Goal: Task Accomplishment & Management: Manage account settings

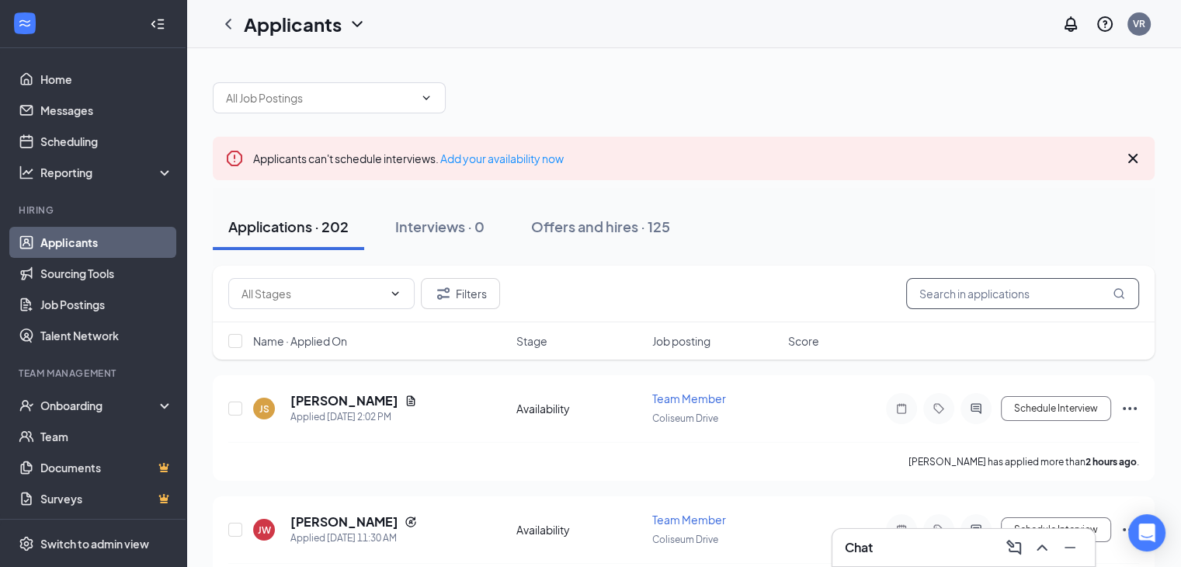
click at [983, 290] on input "text" at bounding box center [1022, 293] width 233 height 31
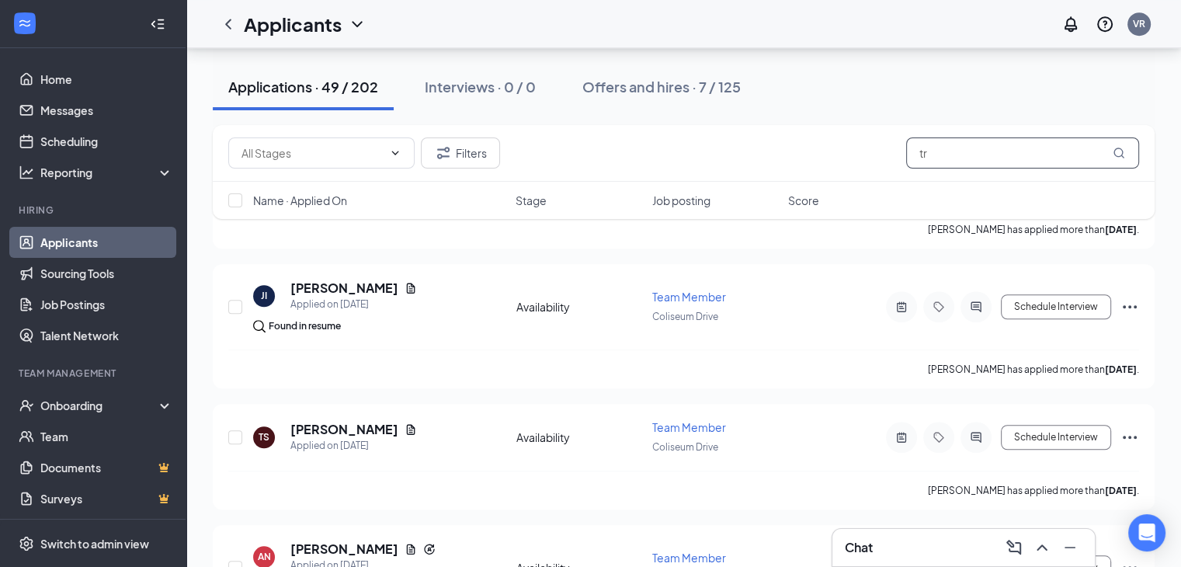
scroll to position [1229, 0]
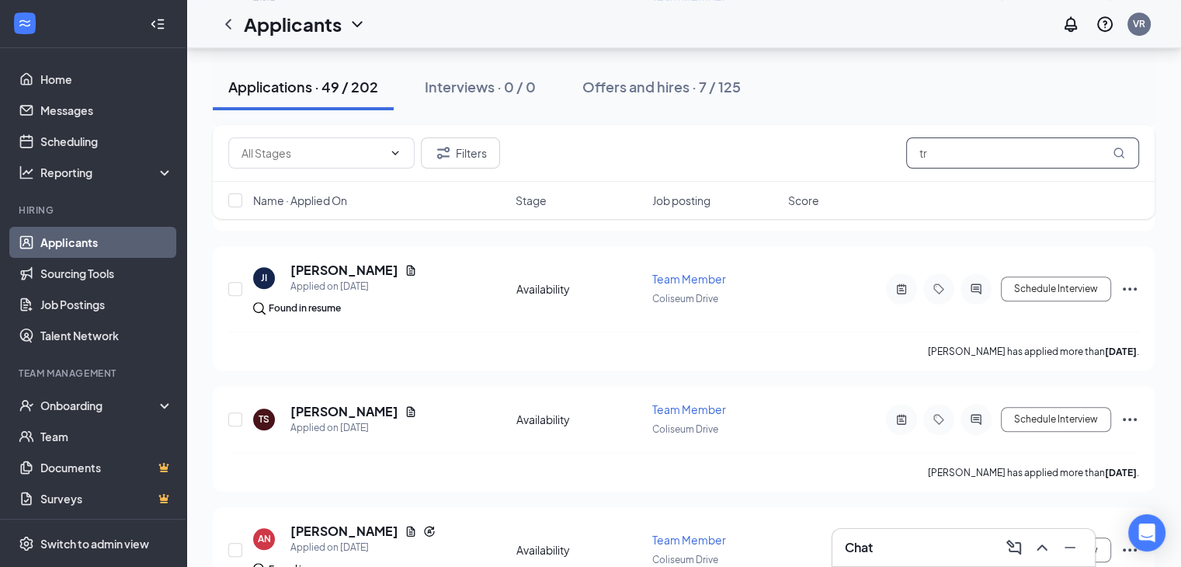
type input "t"
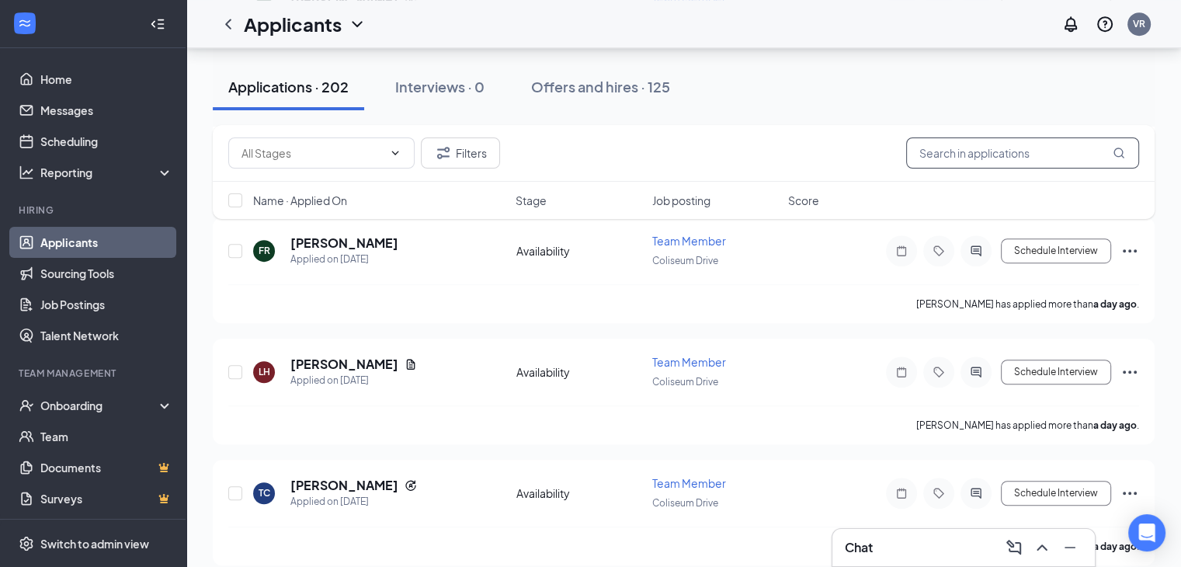
scroll to position [1118, 0]
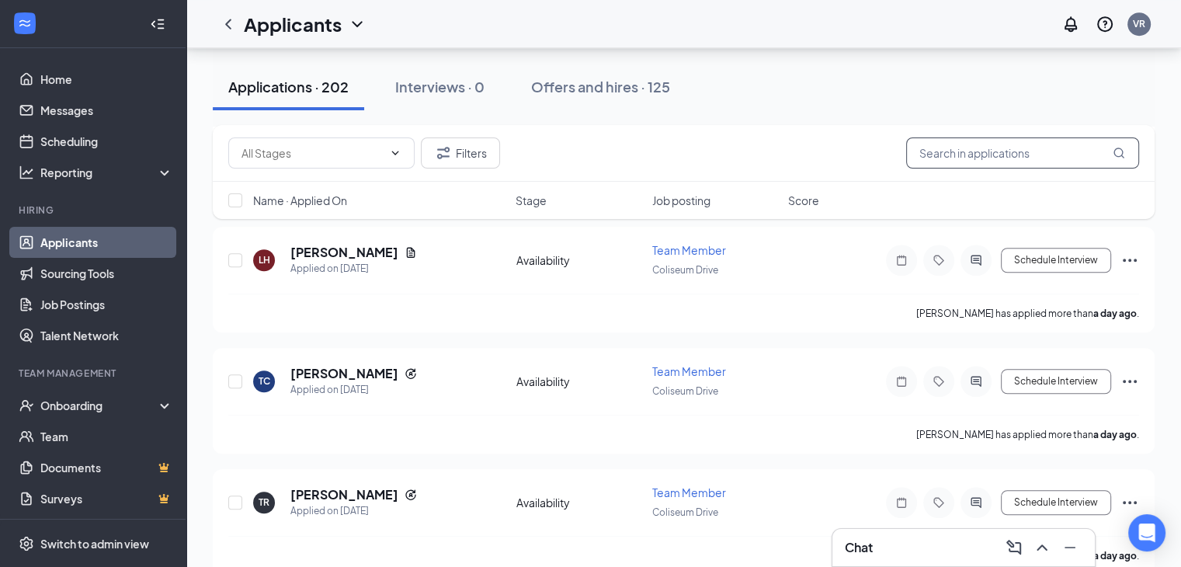
click at [958, 155] on input "text" at bounding box center [1022, 152] width 233 height 31
click at [958, 155] on input "R" at bounding box center [1022, 152] width 233 height 31
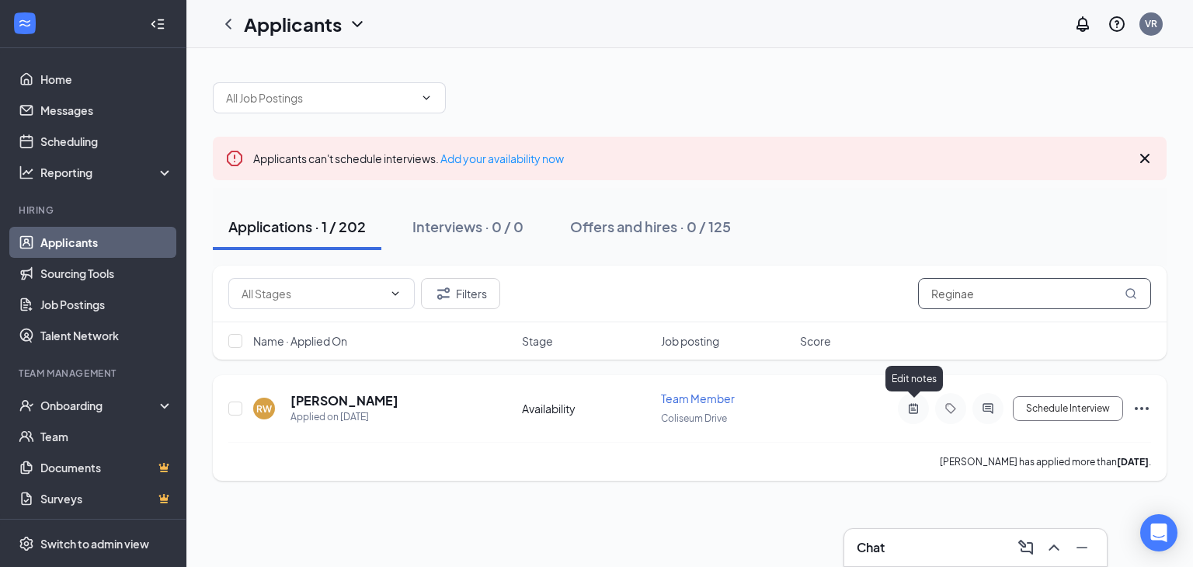
type input "Reginae"
click at [918, 405] on icon "ActiveNote" at bounding box center [913, 408] width 9 height 10
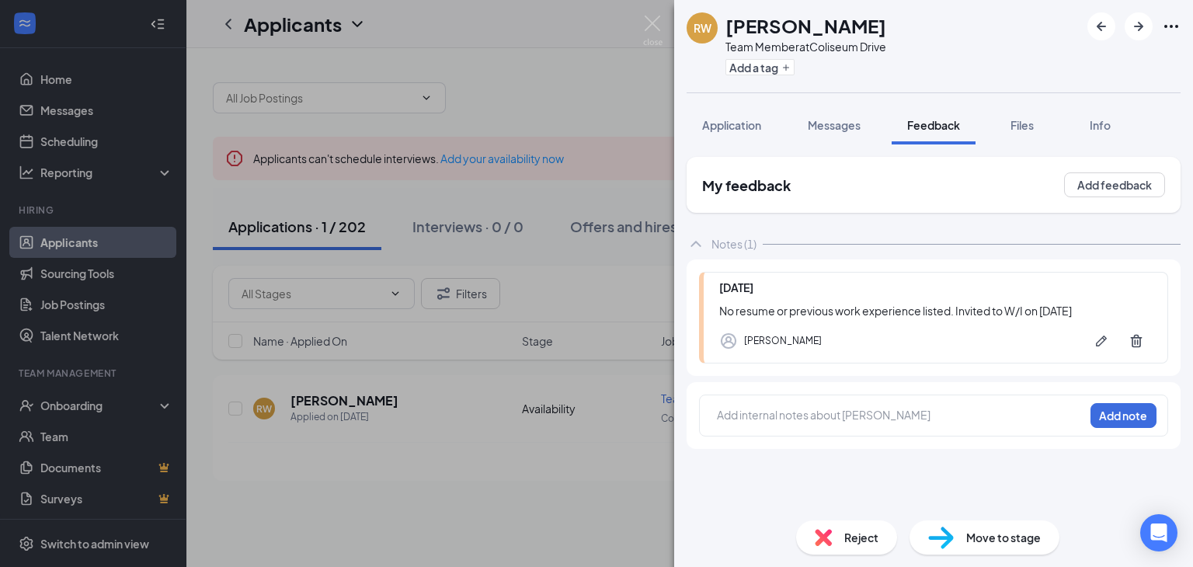
click at [783, 424] on div at bounding box center [901, 417] width 366 height 20
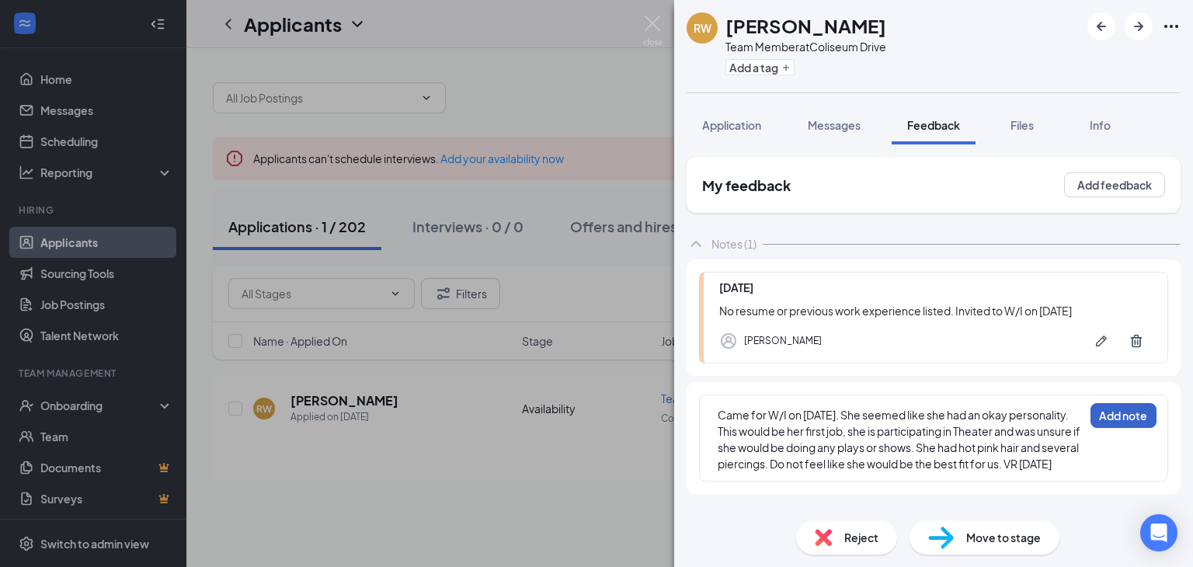
click at [1097, 414] on button "Add note" at bounding box center [1124, 415] width 66 height 25
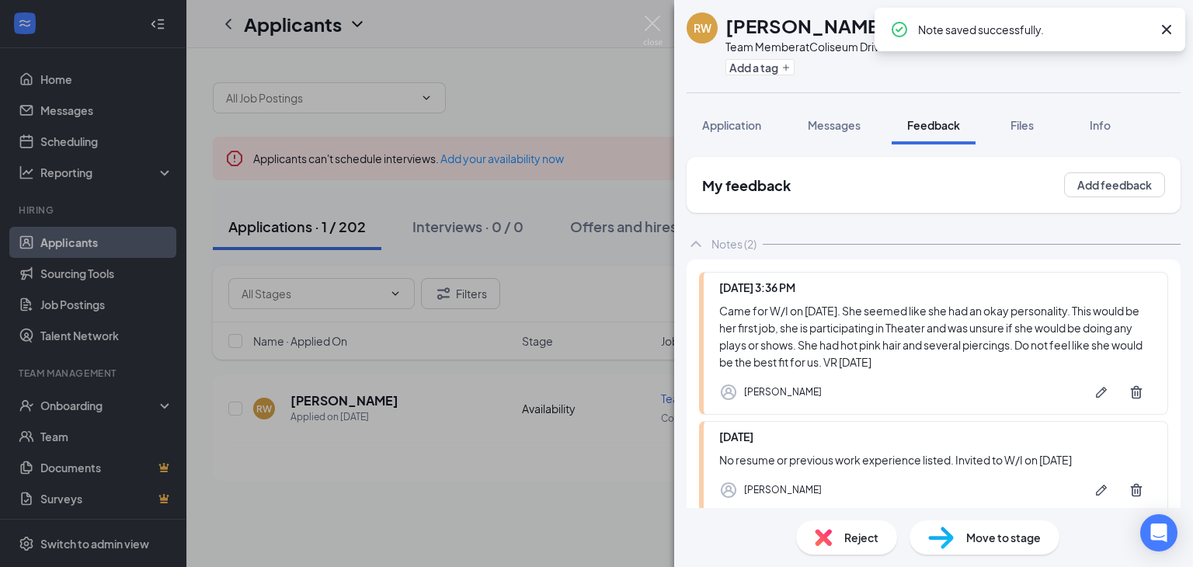
click at [452, 360] on div "RW [PERSON_NAME] Team Member at [GEOGRAPHIC_DATA] Add a tag Application Message…" at bounding box center [596, 283] width 1193 height 567
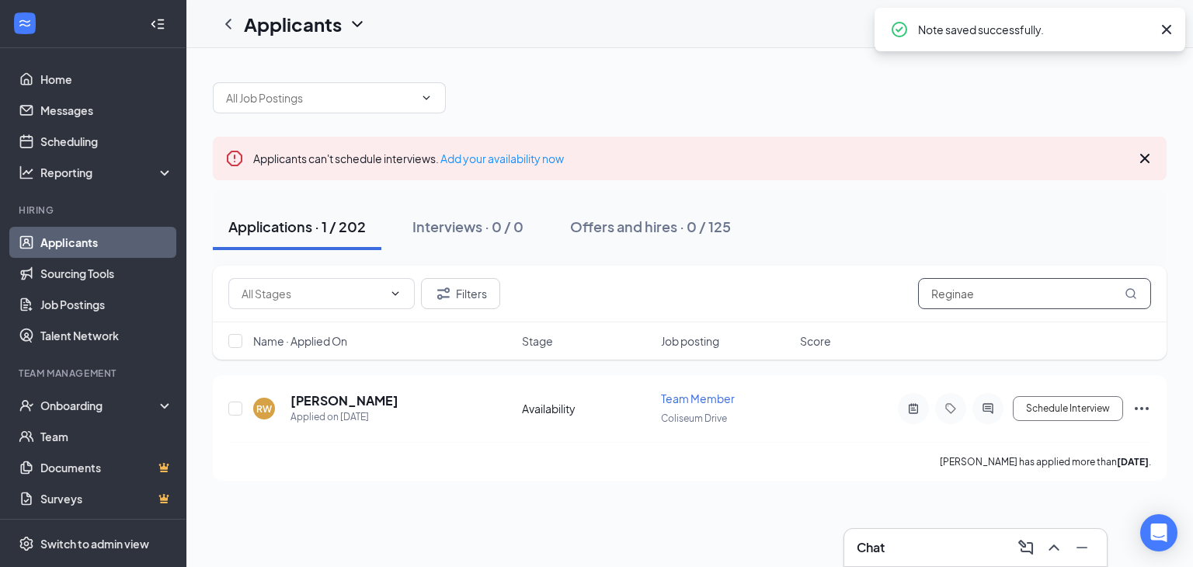
drag, startPoint x: 999, startPoint y: 299, endPoint x: 830, endPoint y: 339, distance: 173.9
click at [830, 339] on div "Filters Reginae Name · Applied On Stage Job posting Score" at bounding box center [690, 313] width 954 height 94
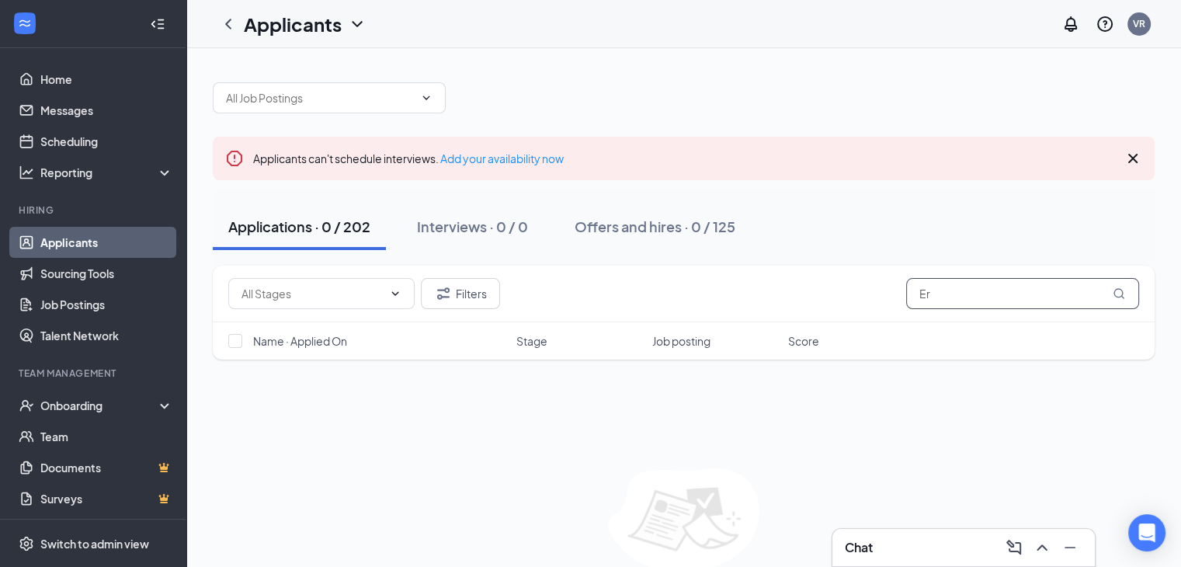
type input "E"
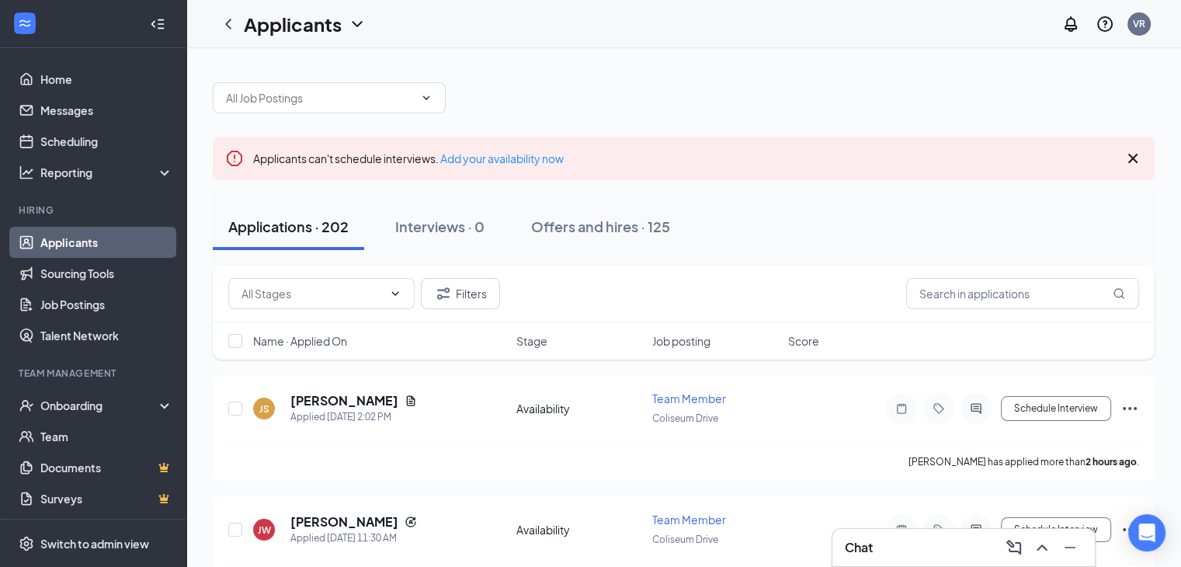
click at [104, 242] on link "Applicants" at bounding box center [106, 242] width 133 height 31
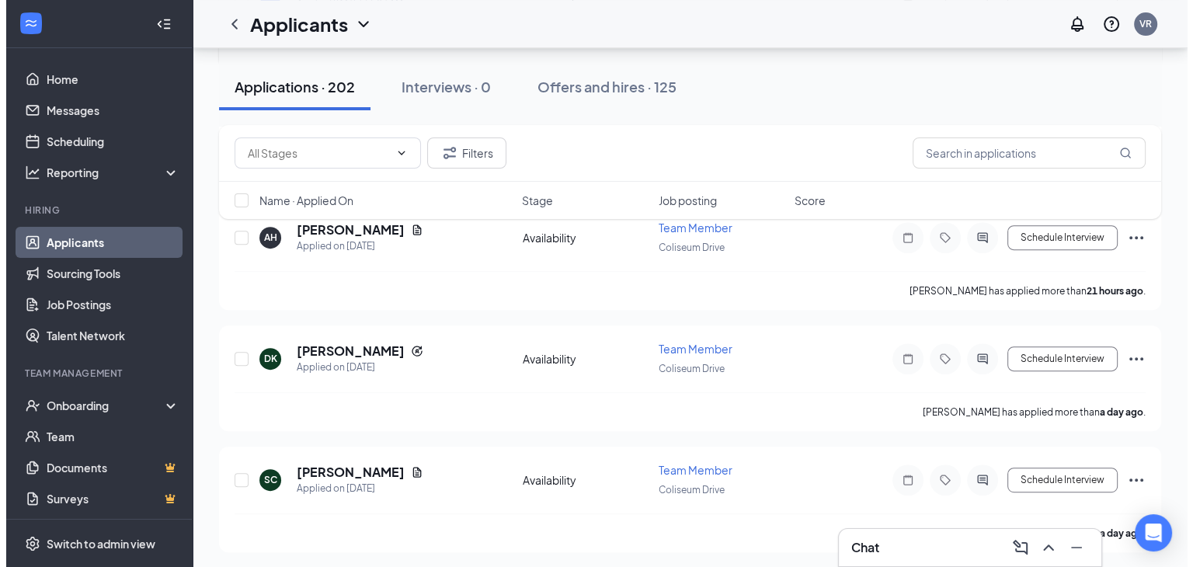
scroll to position [659, 0]
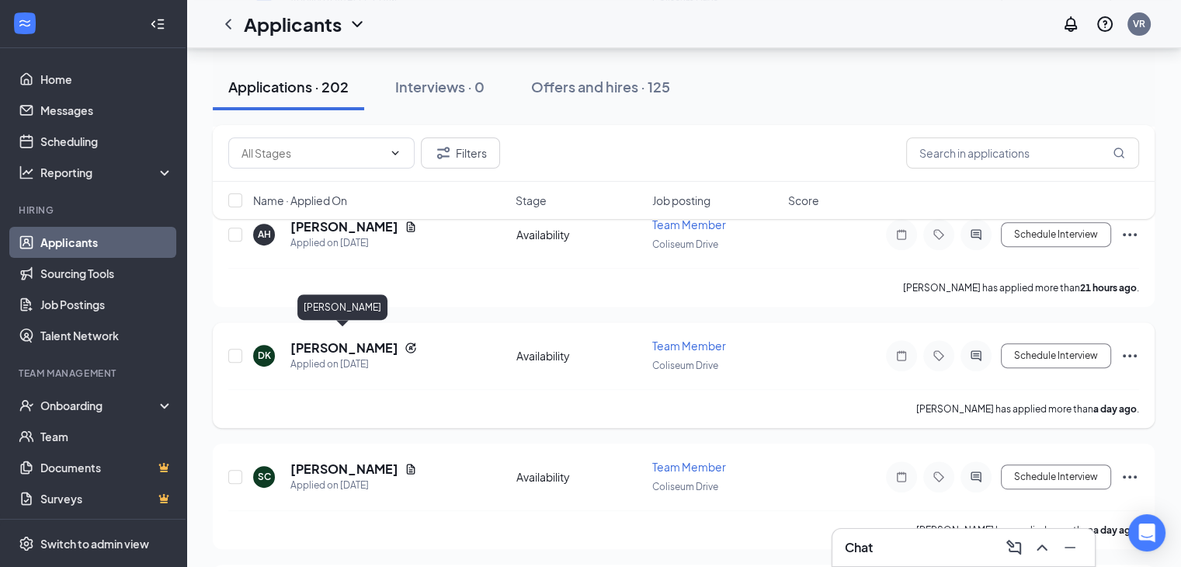
click at [362, 340] on h5 "[PERSON_NAME]" at bounding box center [345, 347] width 108 height 17
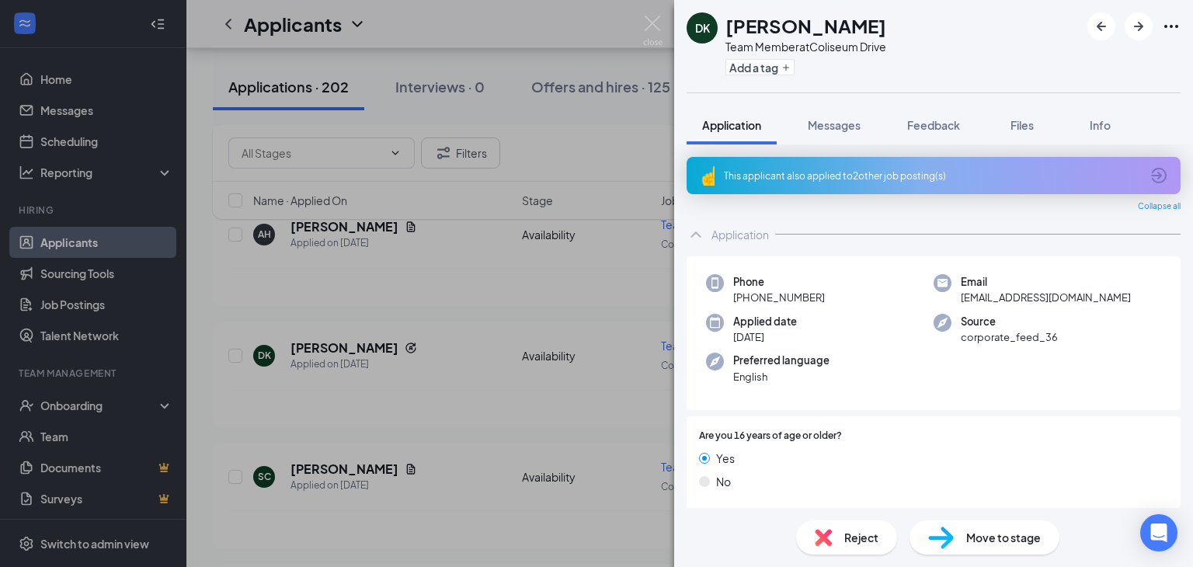
click at [1150, 167] on icon "ArrowCircle" at bounding box center [1159, 175] width 19 height 19
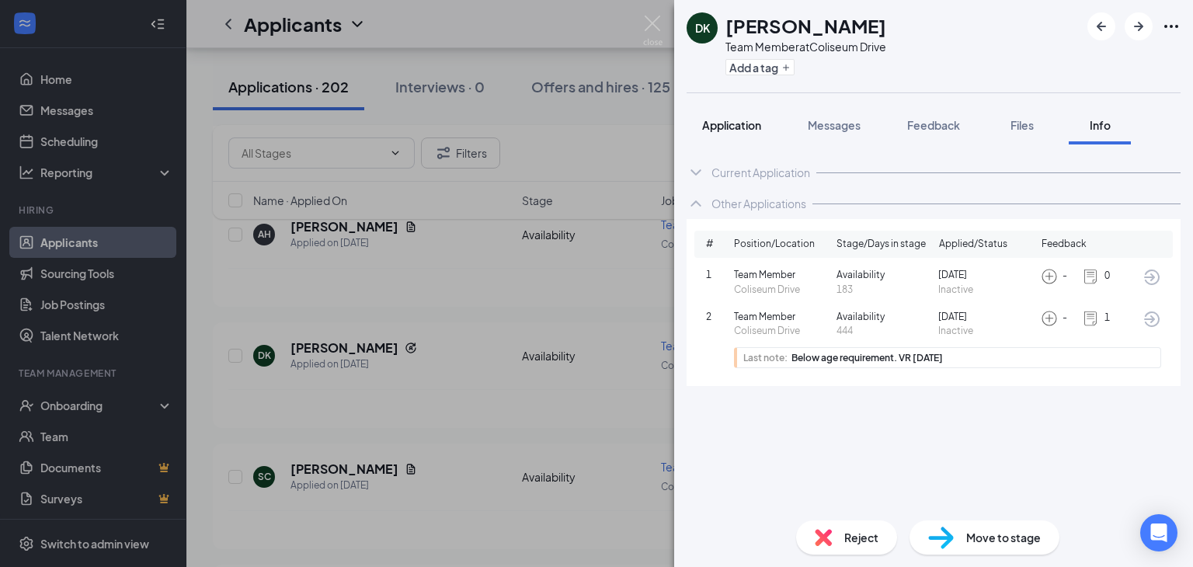
click at [758, 118] on span "Application" at bounding box center [731, 125] width 59 height 14
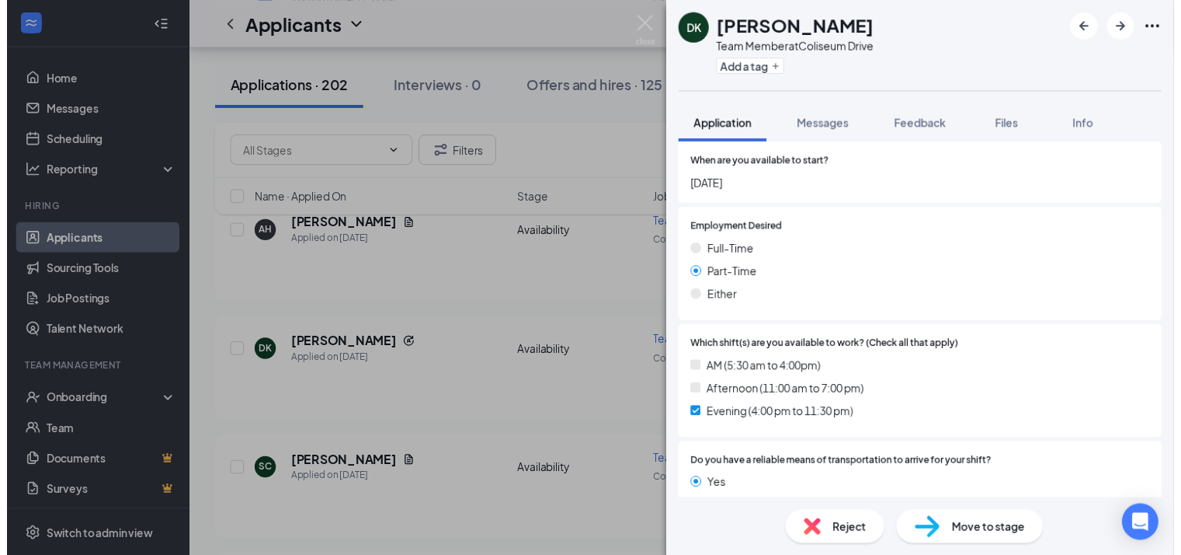
scroll to position [948, 0]
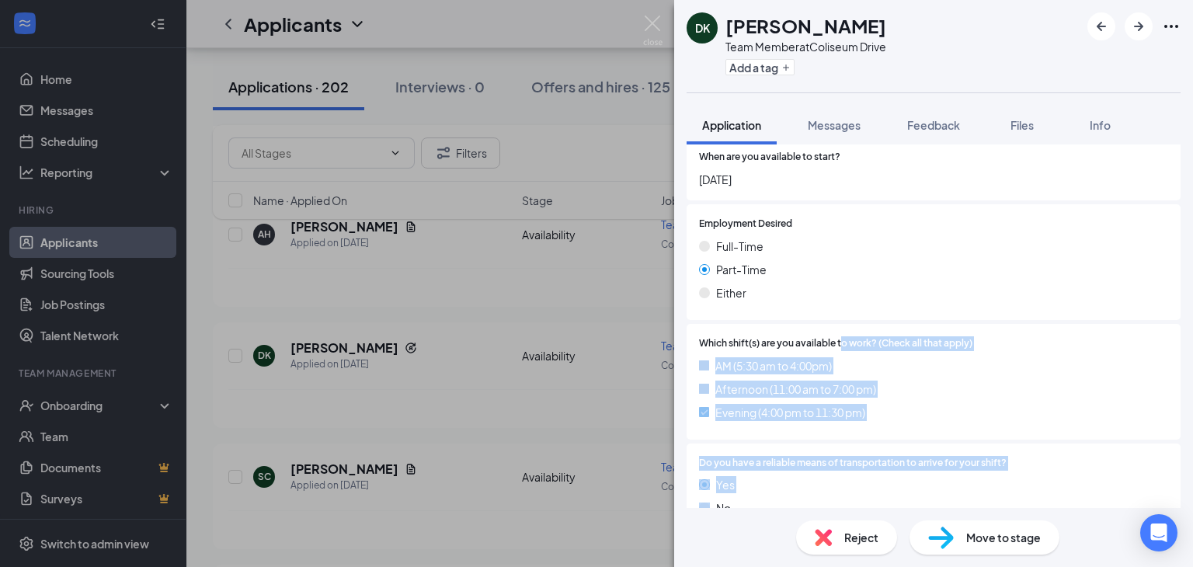
drag, startPoint x: 840, startPoint y: 296, endPoint x: 640, endPoint y: 522, distance: 301.6
click at [640, 522] on div "DK [PERSON_NAME] Team Member at [GEOGRAPHIC_DATA] Add a tag Application Message…" at bounding box center [596, 283] width 1193 height 567
click at [424, 423] on div "DK [PERSON_NAME] Team Member at [GEOGRAPHIC_DATA] Add a tag Application Message…" at bounding box center [596, 283] width 1193 height 567
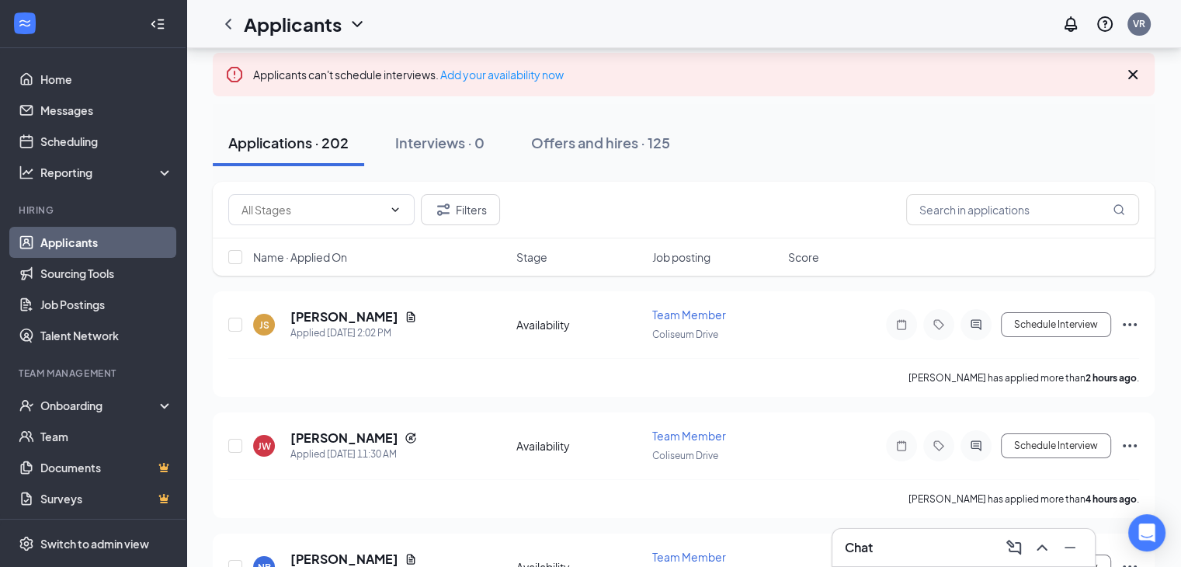
scroll to position [84, 0]
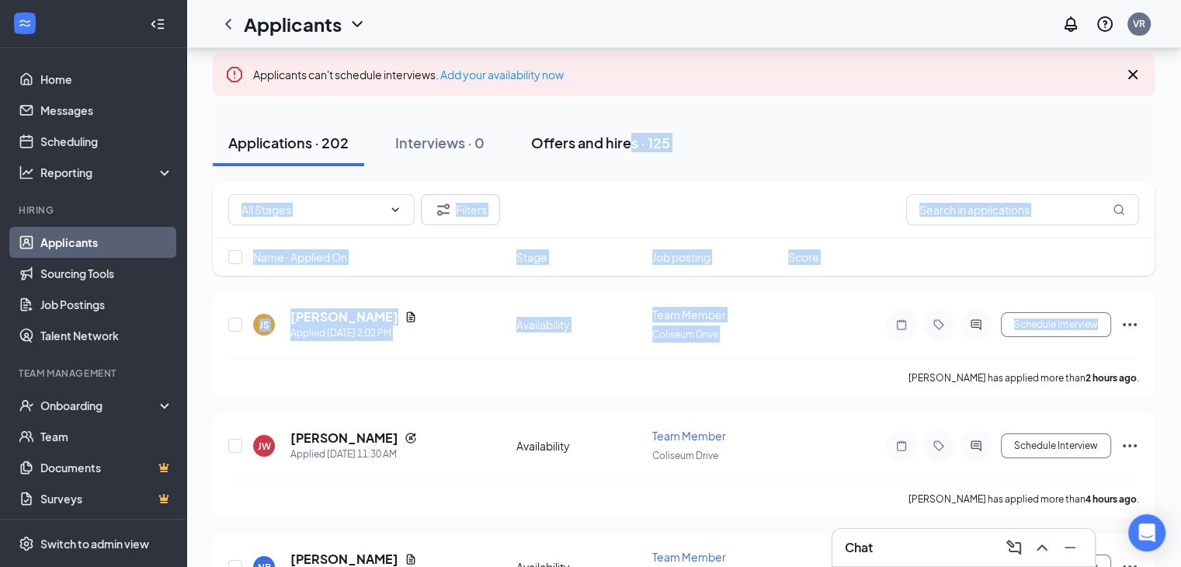
drag, startPoint x: 340, startPoint y: 395, endPoint x: 666, endPoint y: 148, distance: 409.2
click at [768, 127] on div "Applications · 202 Interviews · 0 Offers and hires · 125" at bounding box center [684, 143] width 942 height 47
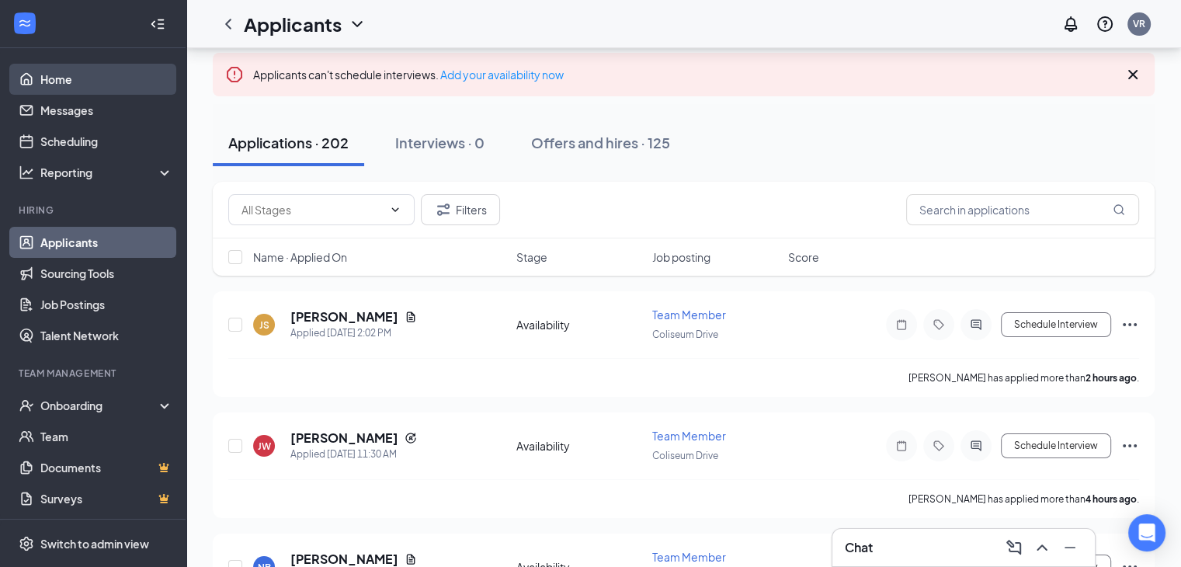
click at [74, 91] on link "Home" at bounding box center [106, 79] width 133 height 31
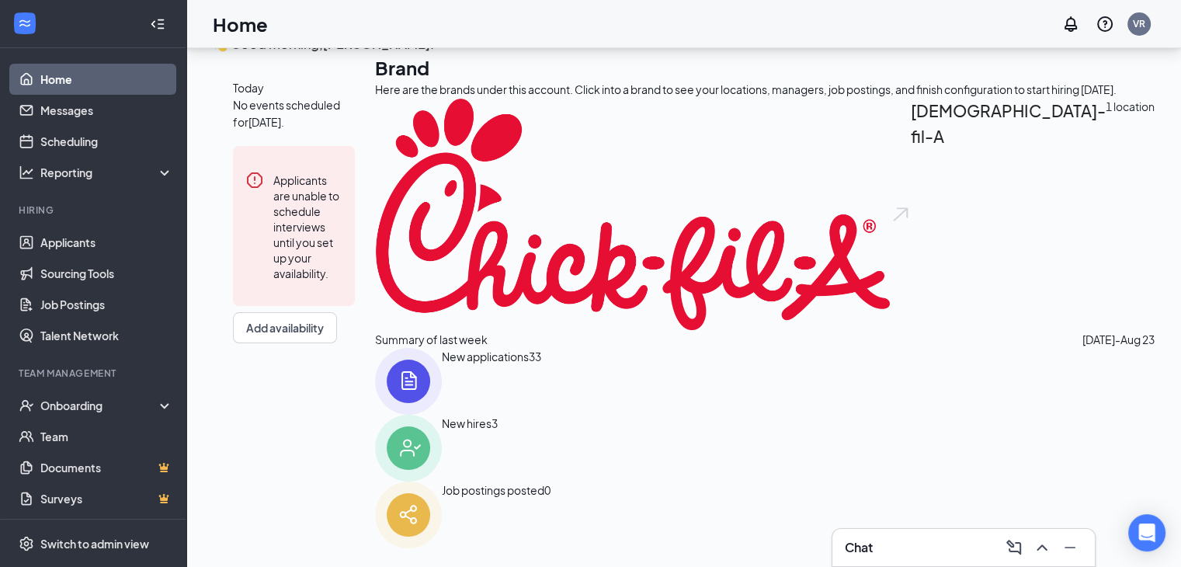
scroll to position [84, 0]
click at [71, 304] on link "Job Postings" at bounding box center [106, 304] width 133 height 31
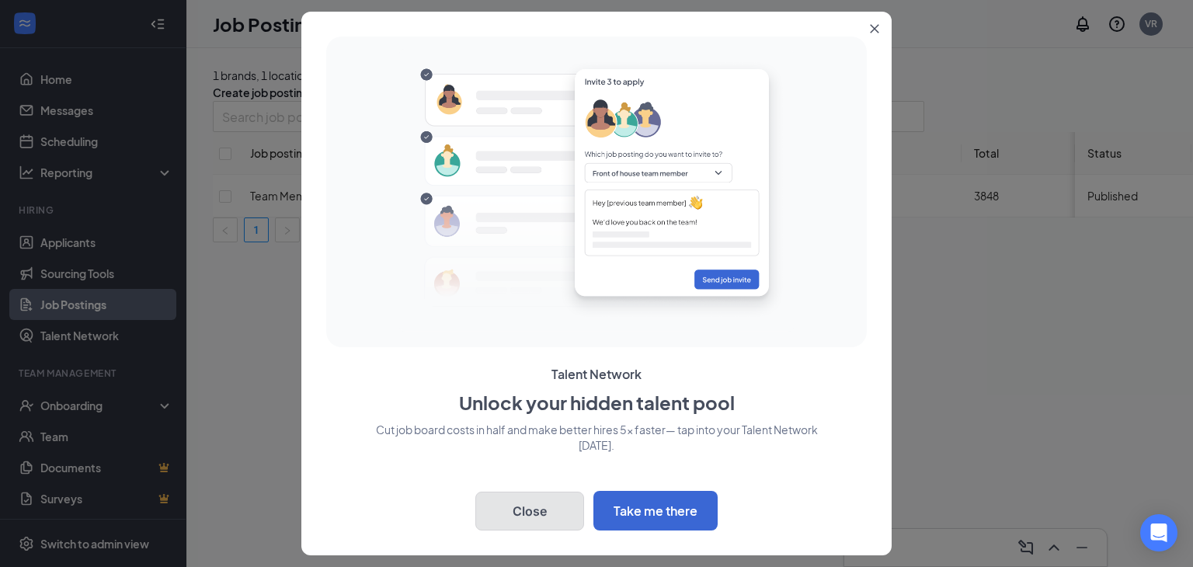
click at [549, 517] on button "Close" at bounding box center [529, 511] width 109 height 39
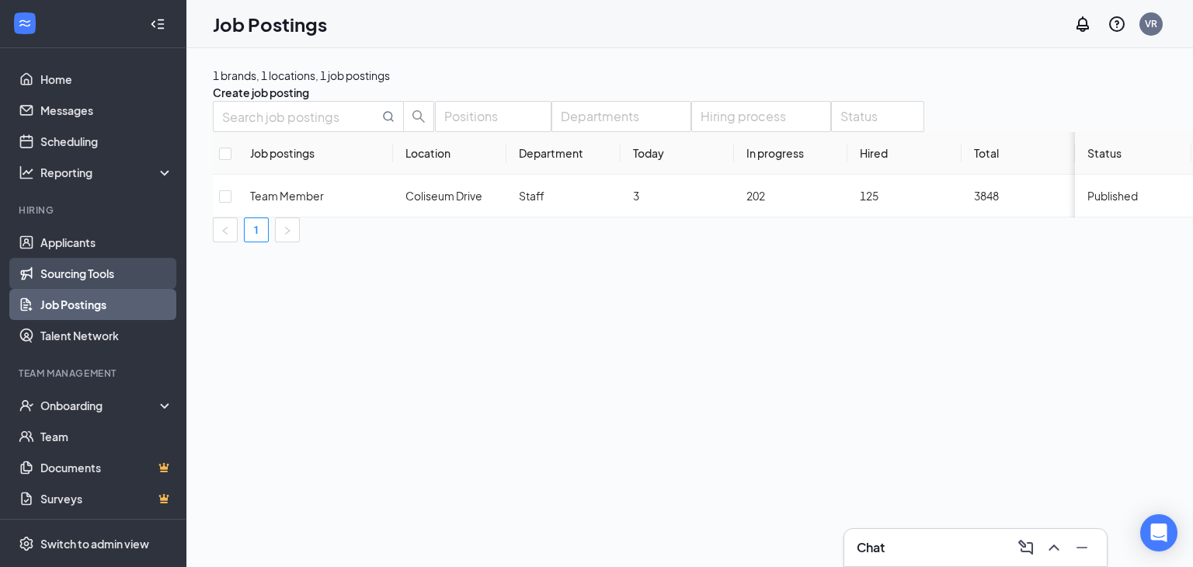
click at [85, 268] on link "Sourcing Tools" at bounding box center [106, 273] width 133 height 31
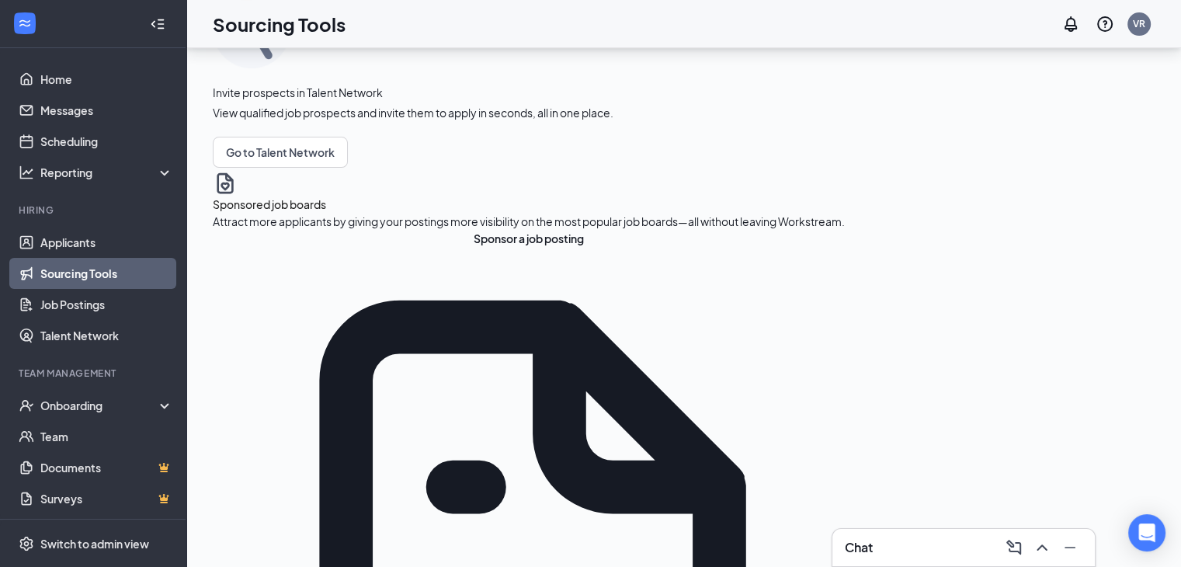
scroll to position [134, 0]
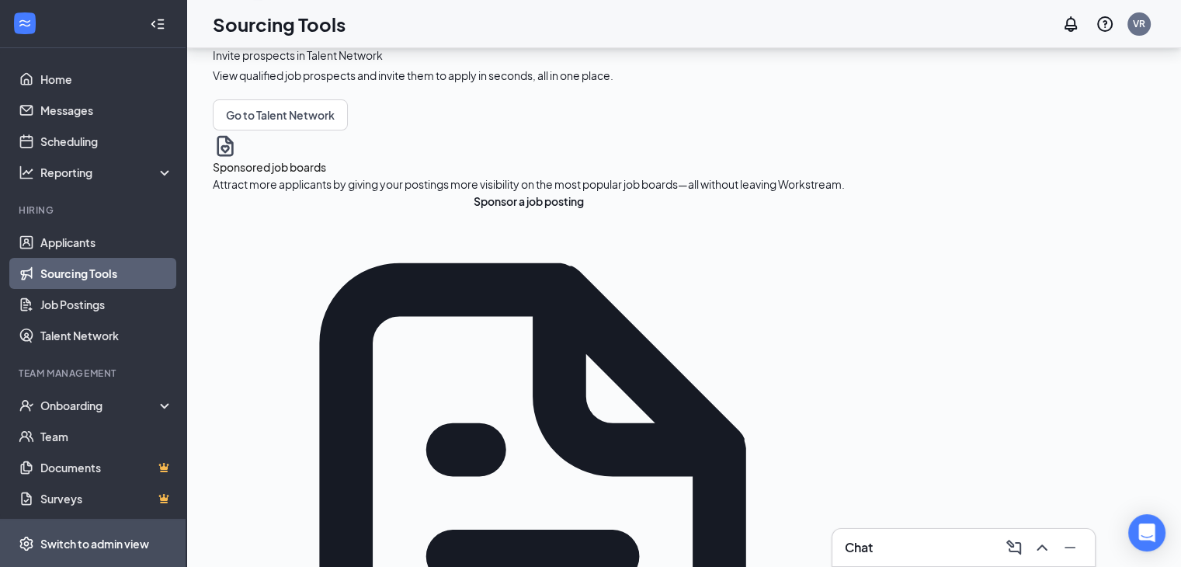
click at [80, 536] on div "Switch to admin view" at bounding box center [94, 544] width 109 height 16
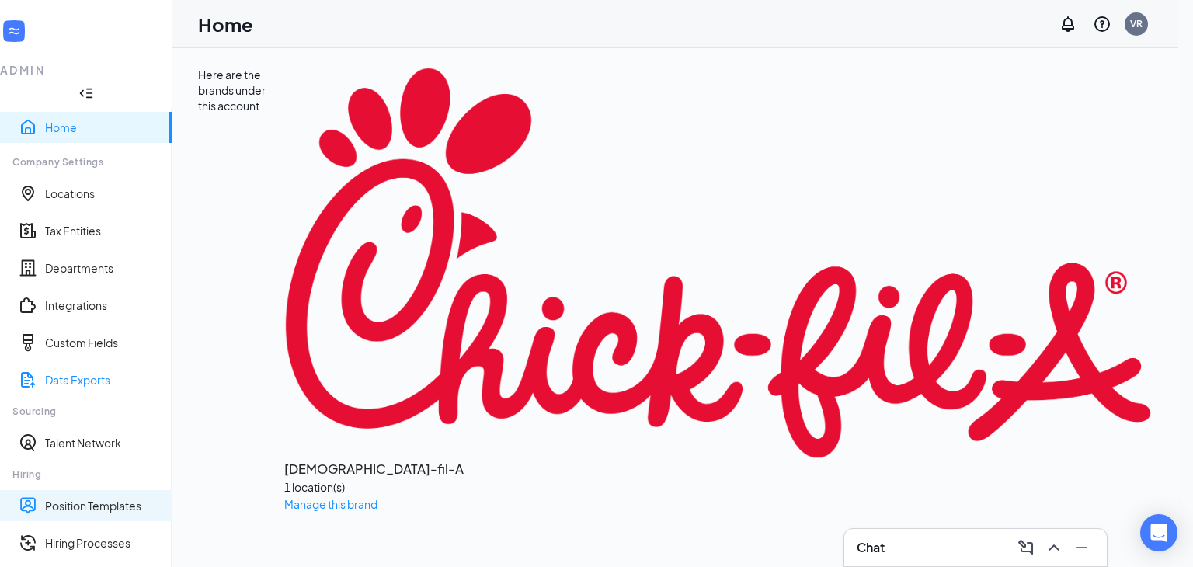
scroll to position [211, 0]
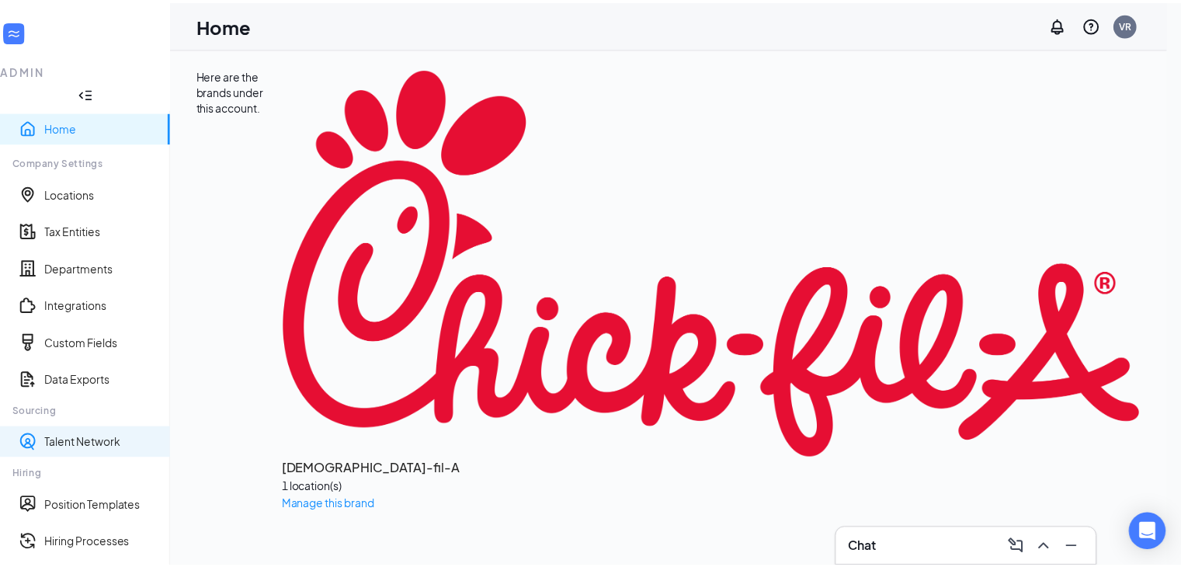
scroll to position [0, 0]
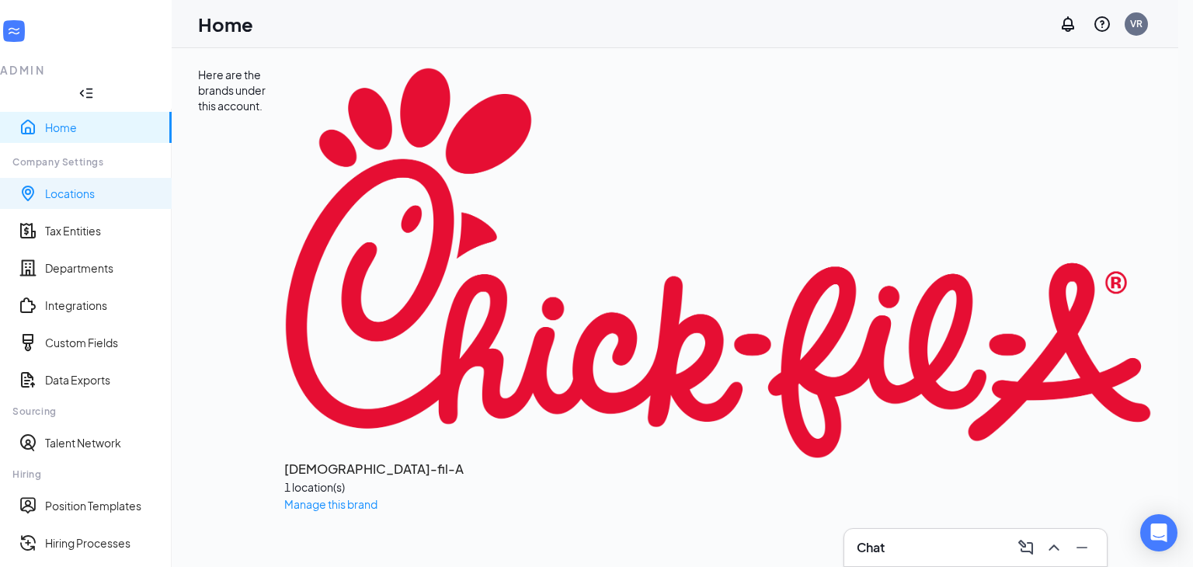
click at [60, 186] on link "Locations" at bounding box center [102, 194] width 114 height 16
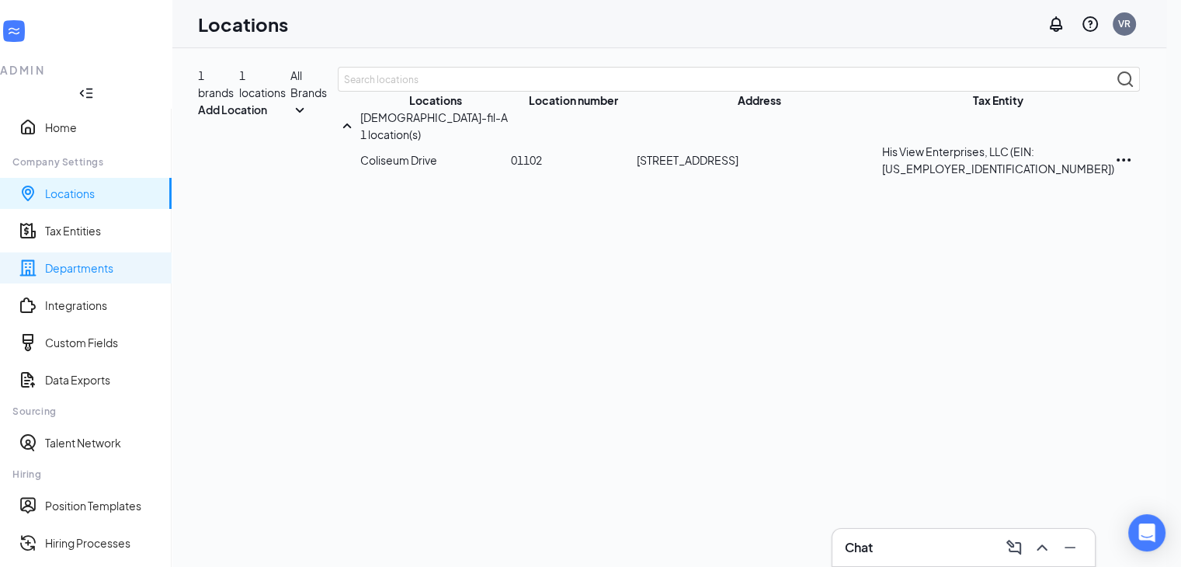
click at [86, 260] on link "Departments" at bounding box center [102, 268] width 114 height 16
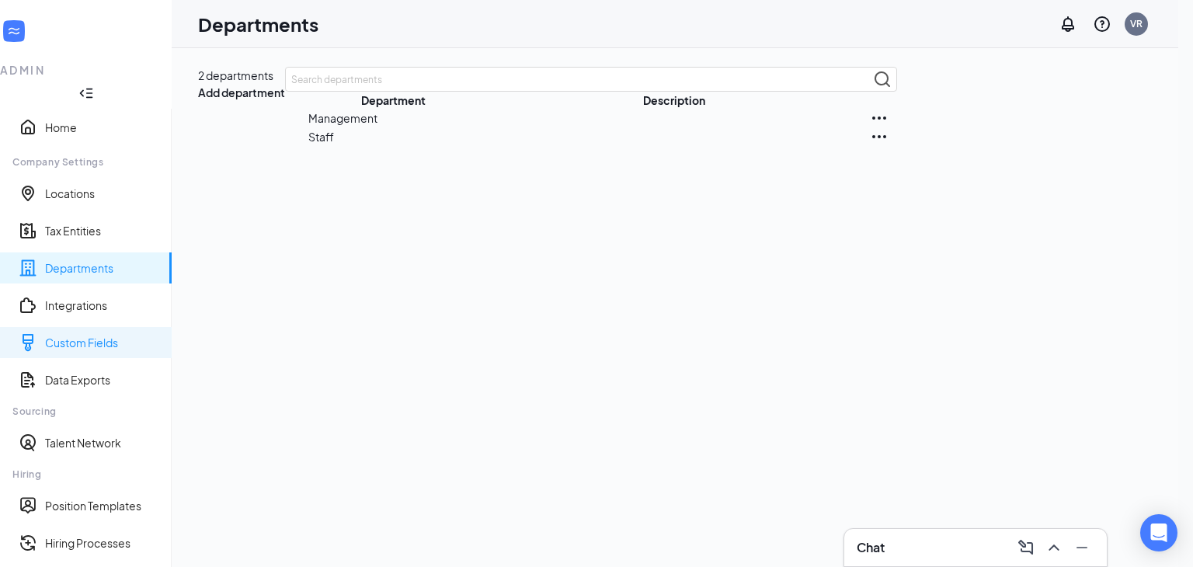
click at [94, 335] on link "Custom Fields" at bounding box center [102, 343] width 114 height 16
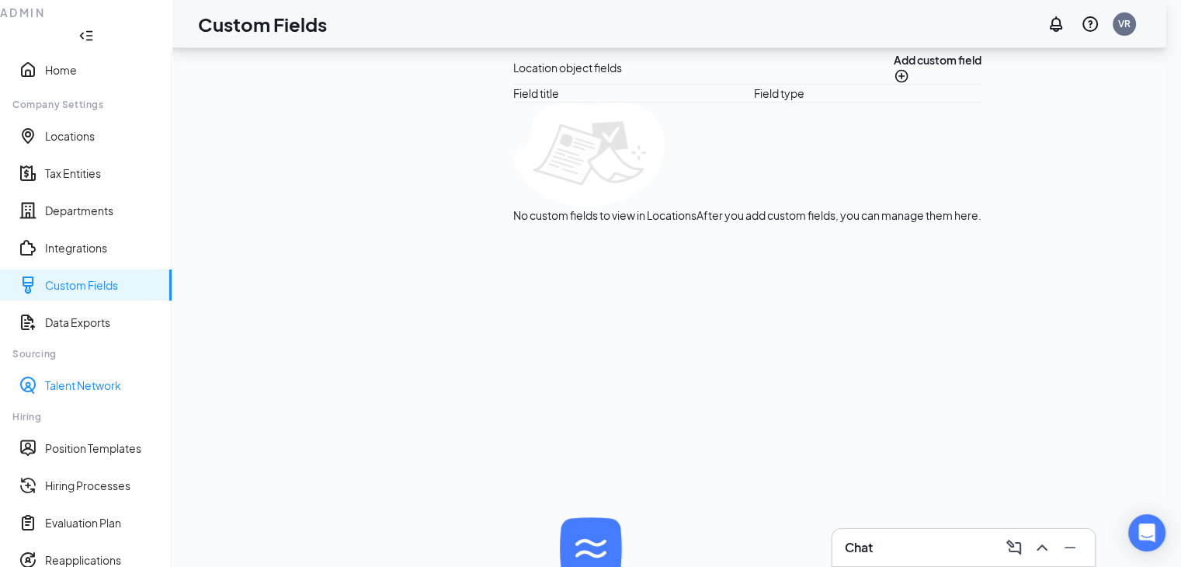
scroll to position [50, 0]
click at [99, 378] on link "Talent Network" at bounding box center [102, 386] width 114 height 16
